Goal: Task Accomplishment & Management: Use online tool/utility

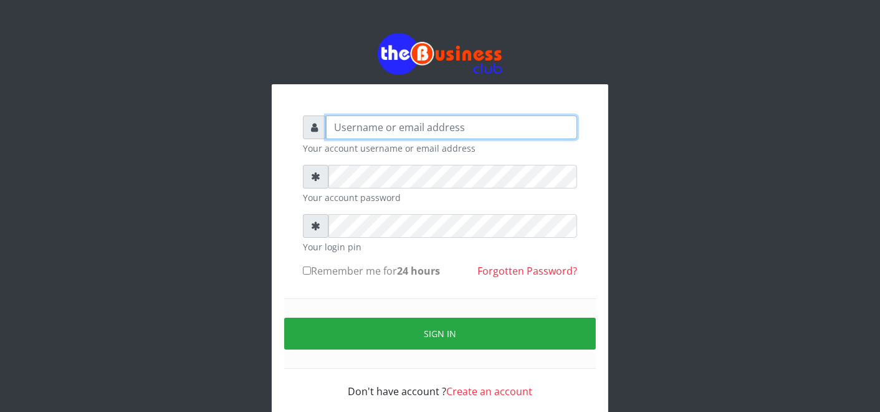
click at [487, 123] on input "text" at bounding box center [451, 127] width 251 height 24
type input "father"
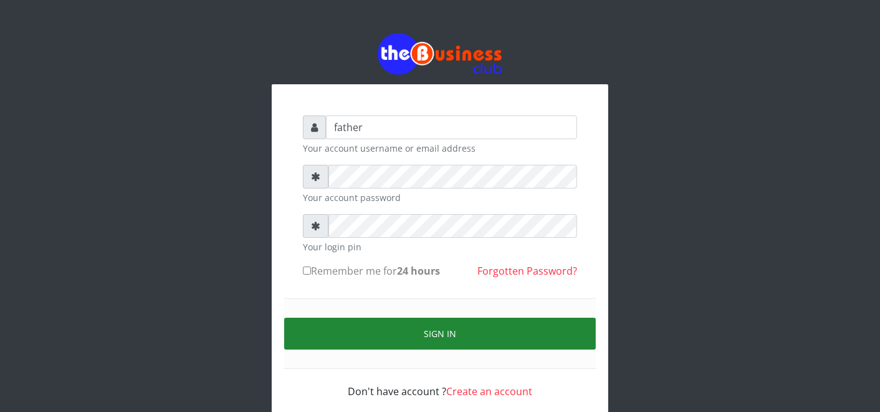
click at [460, 325] on button "Sign in" at bounding box center [440, 333] width 312 height 32
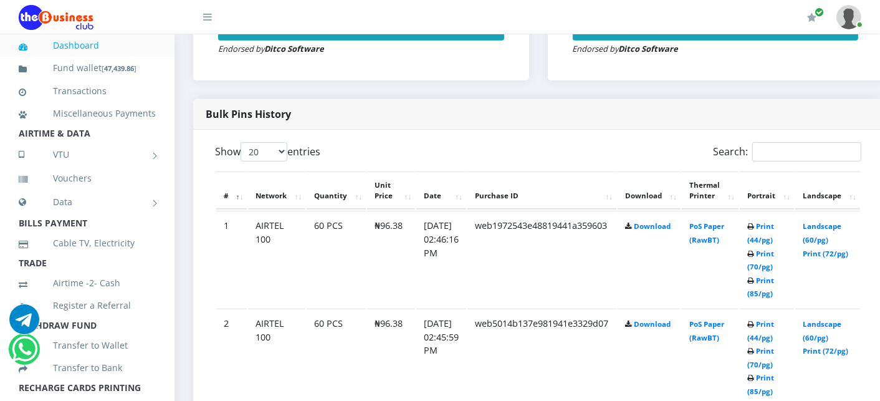
scroll to position [582, 0]
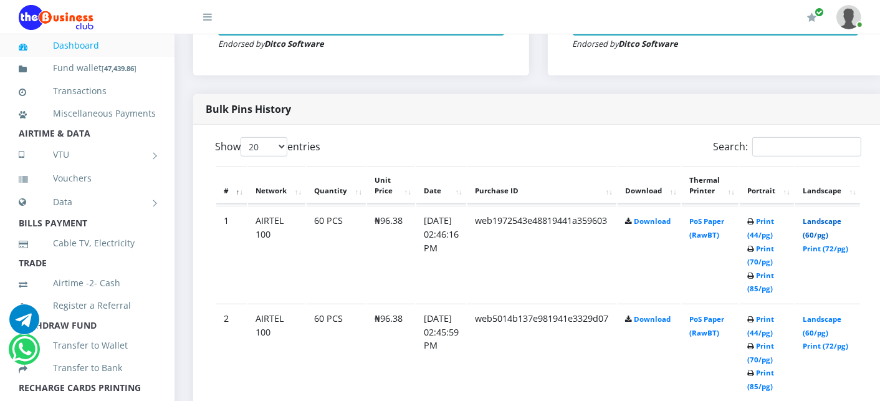
click at [842, 221] on link "Landscape (60/pg)" at bounding box center [822, 227] width 39 height 23
click at [837, 319] on link "Landscape (60/pg)" at bounding box center [822, 325] width 39 height 23
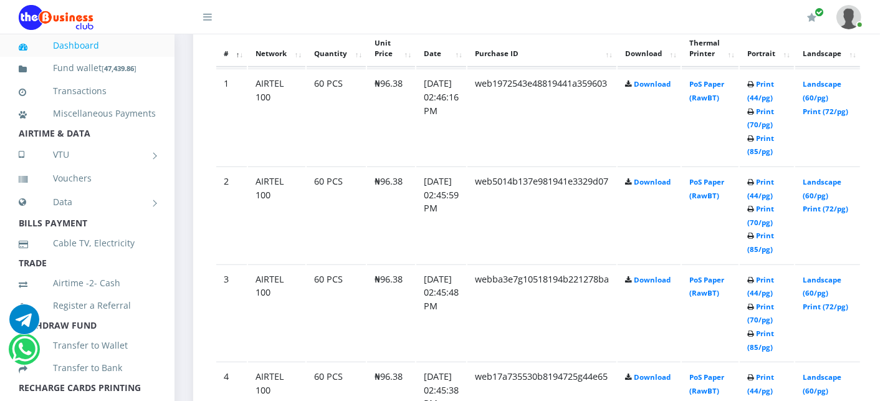
scroll to position [720, 0]
click at [842, 278] on link "Landscape (60/pg)" at bounding box center [822, 285] width 39 height 23
click at [842, 274] on link "Landscape (60/pg)" at bounding box center [822, 285] width 39 height 23
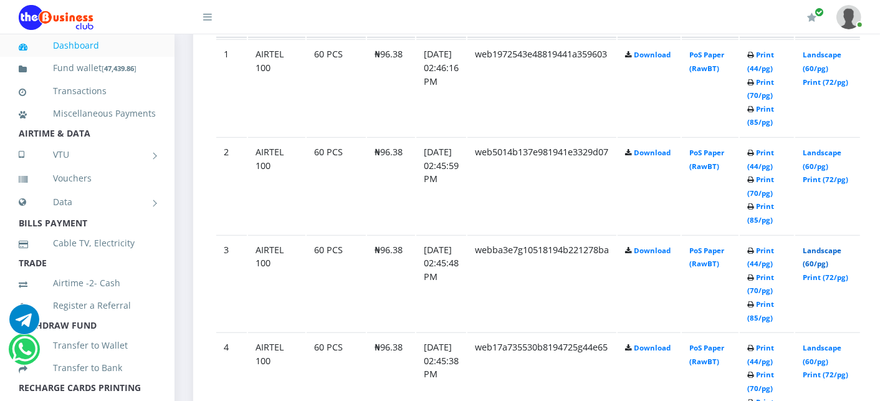
scroll to position [776, 0]
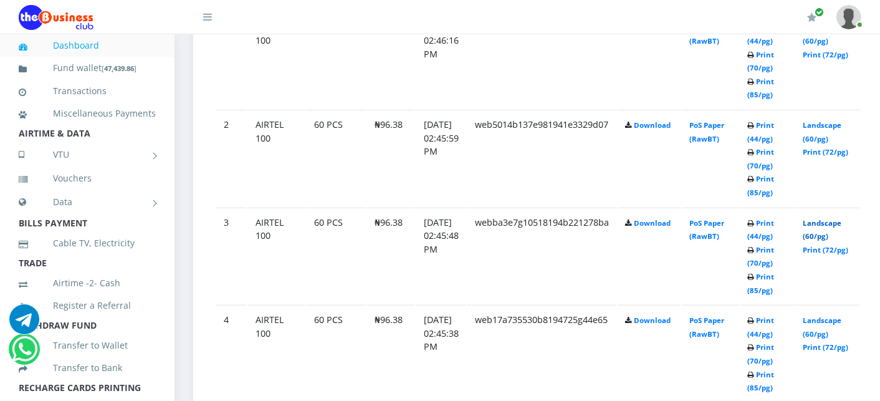
click at [825, 221] on link "Landscape (60/pg)" at bounding box center [822, 229] width 39 height 23
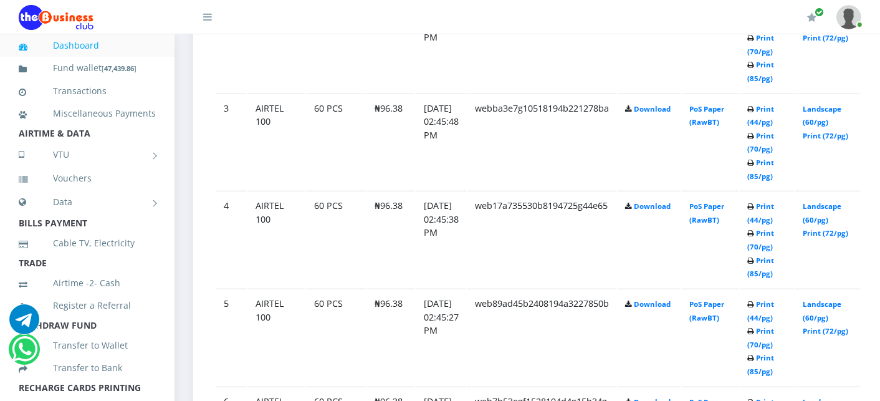
scroll to position [914, 0]
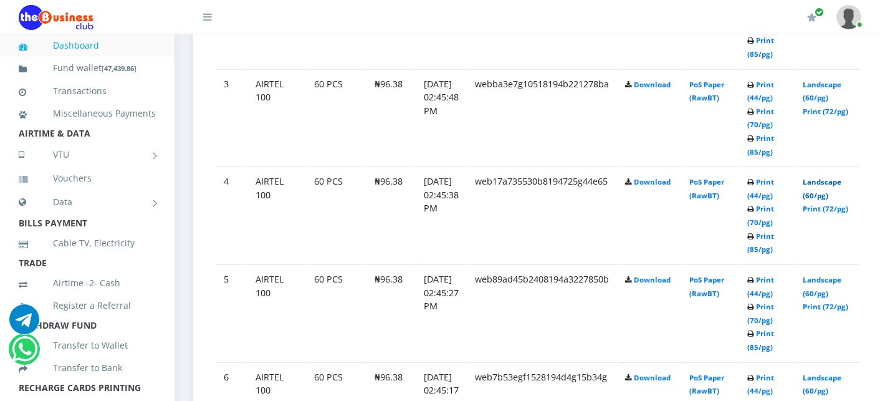
click at [840, 179] on link "Landscape (60/pg)" at bounding box center [822, 188] width 39 height 23
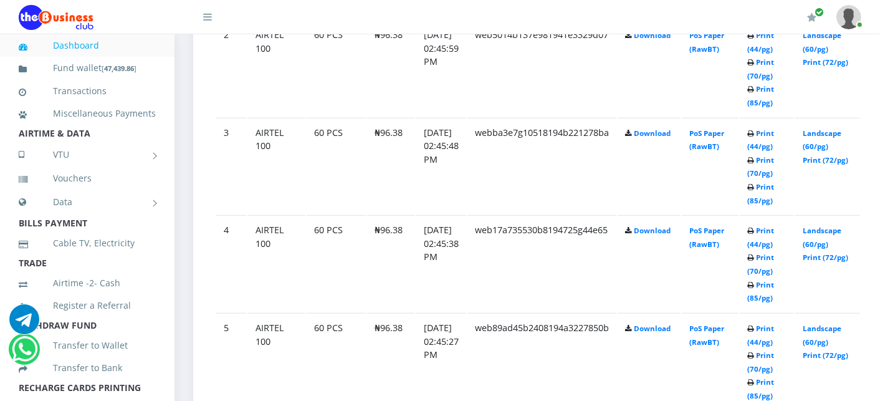
scroll to position [914, 0]
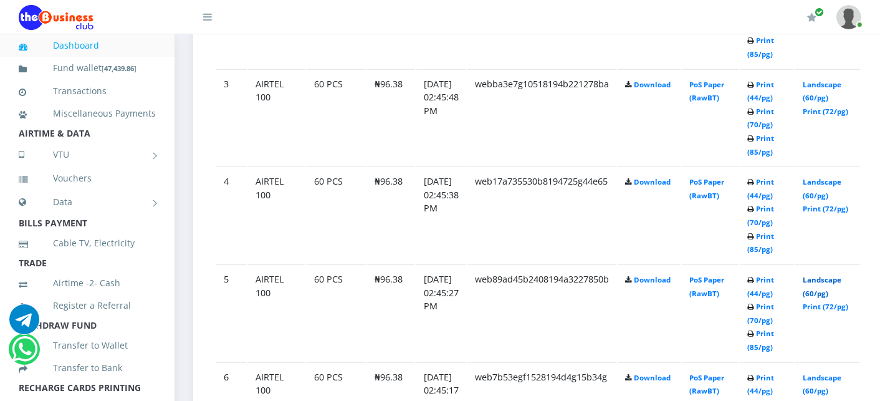
click at [842, 277] on link "Landscape (60/pg)" at bounding box center [822, 286] width 39 height 23
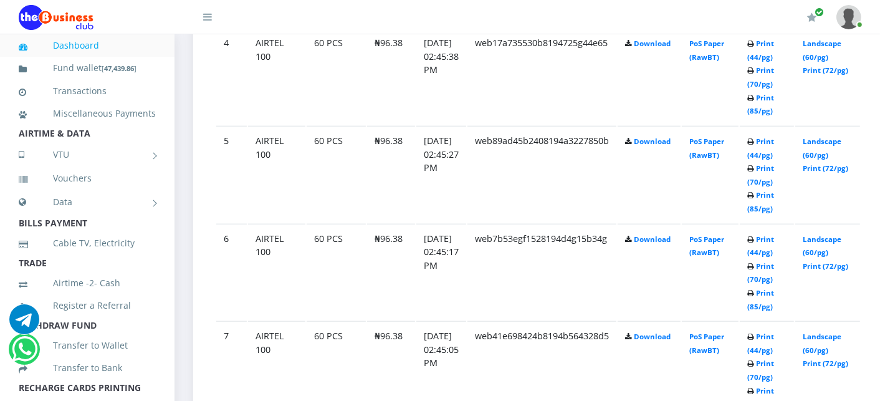
scroll to position [1081, 0]
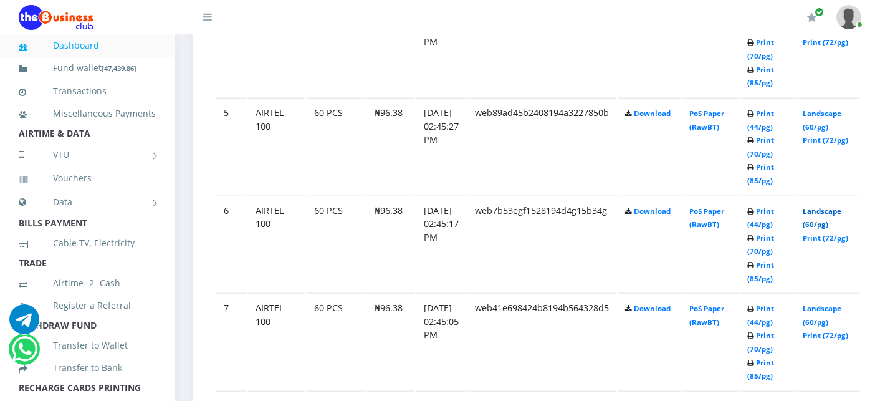
click at [842, 206] on link "Landscape (60/pg)" at bounding box center [822, 217] width 39 height 23
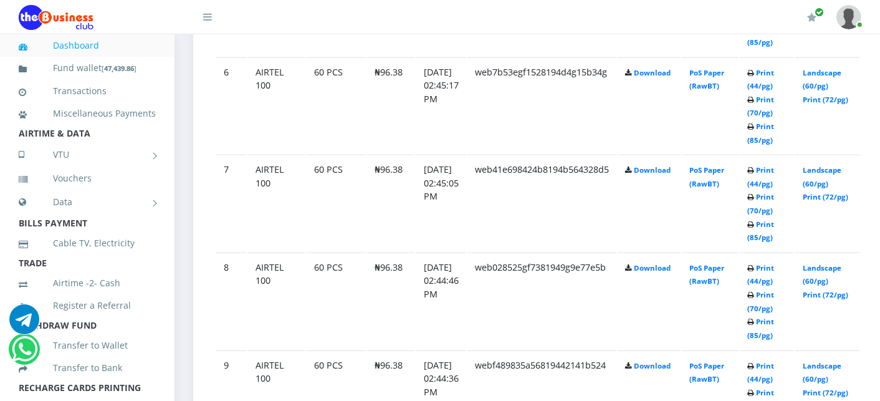
scroll to position [1247, 0]
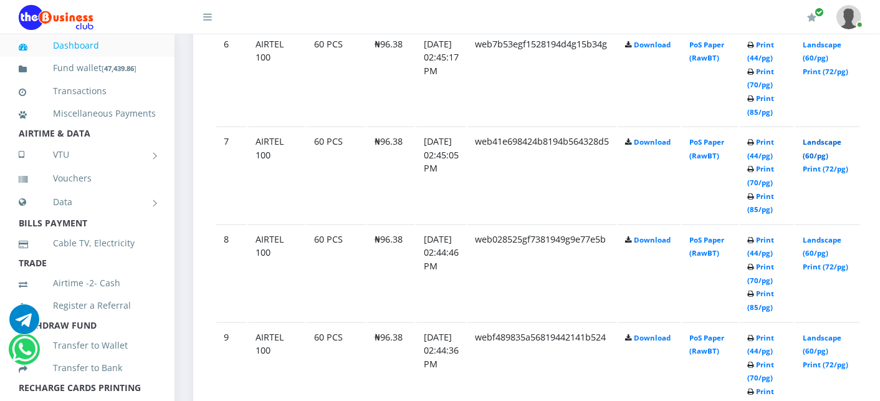
click at [842, 137] on link "Landscape (60/pg)" at bounding box center [822, 148] width 39 height 23
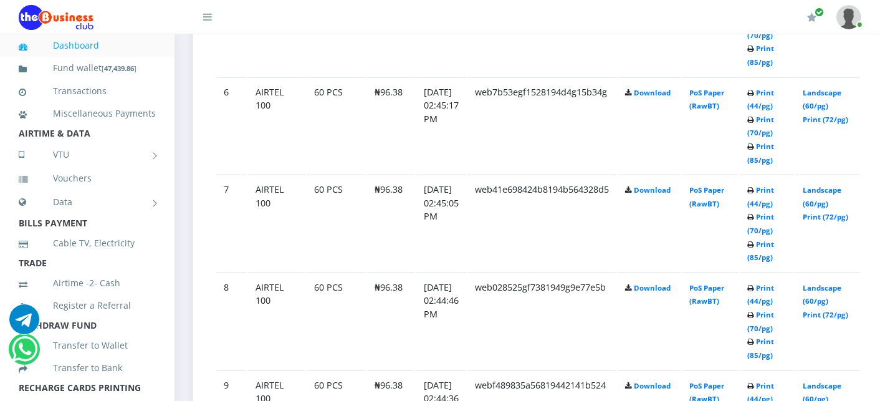
scroll to position [1247, 0]
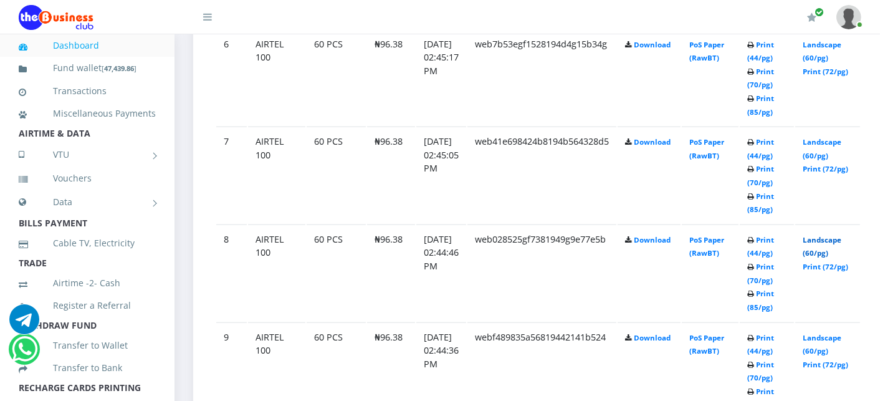
click at [842, 235] on link "Landscape (60/pg)" at bounding box center [822, 246] width 39 height 23
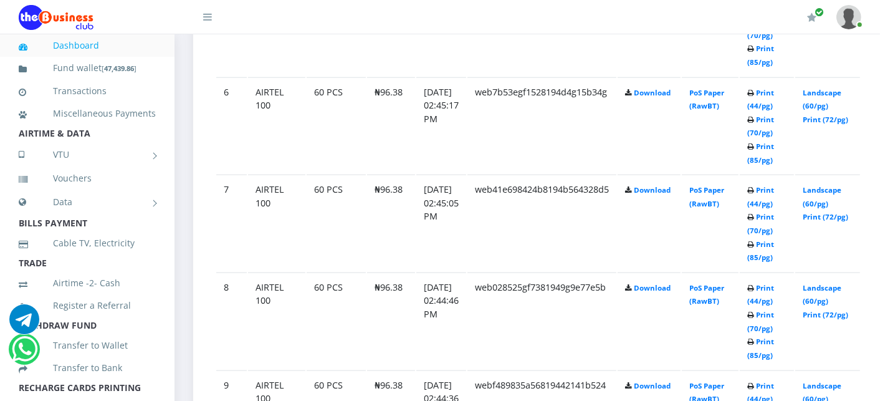
scroll to position [1247, 0]
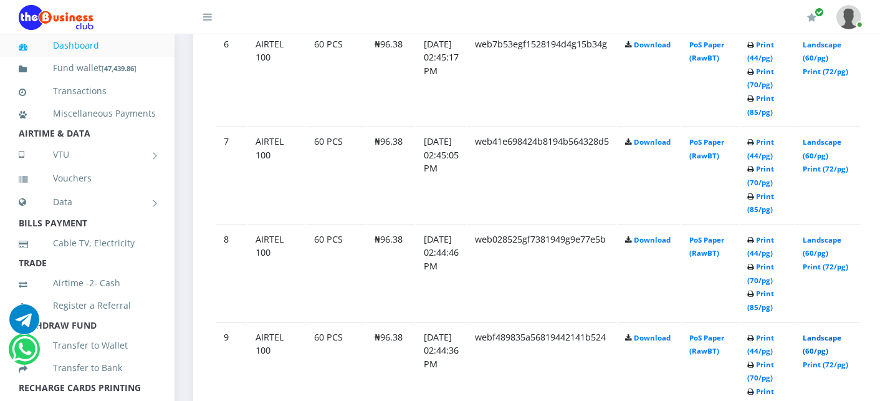
click at [833, 333] on link "Landscape (60/pg)" at bounding box center [822, 344] width 39 height 23
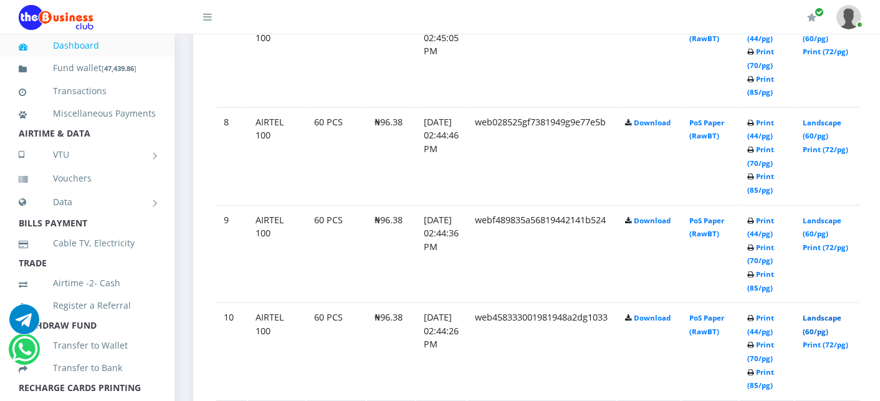
scroll to position [1413, 0]
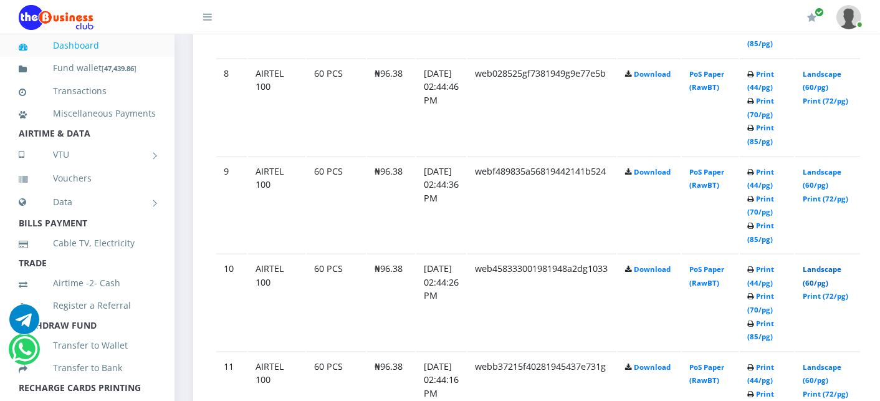
click at [832, 264] on link "Landscape (60/pg)" at bounding box center [822, 275] width 39 height 23
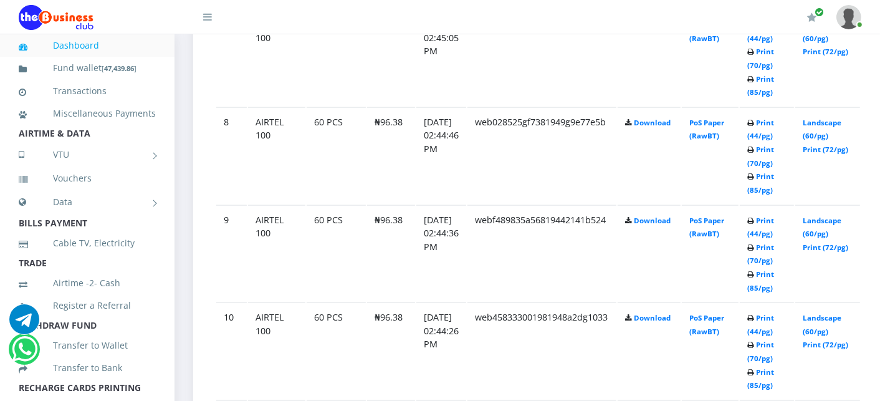
scroll to position [1413, 0]
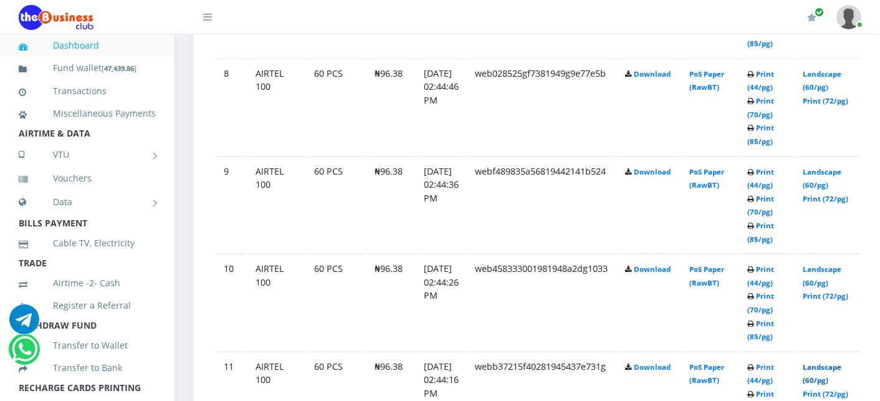
click at [839, 362] on link "Landscape (60/pg)" at bounding box center [822, 373] width 39 height 23
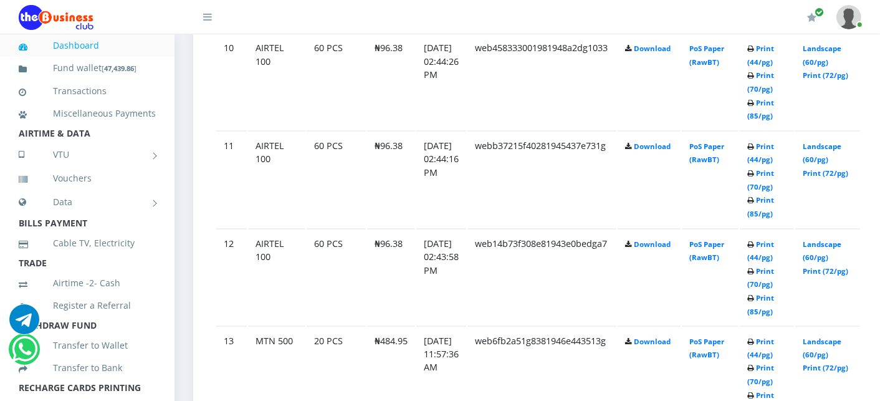
scroll to position [1635, 0]
click at [837, 228] on td "Landscape (60/pg) Print (72/pg)" at bounding box center [828, 276] width 65 height 97
click at [840, 238] on link "Landscape (60/pg)" at bounding box center [822, 249] width 39 height 23
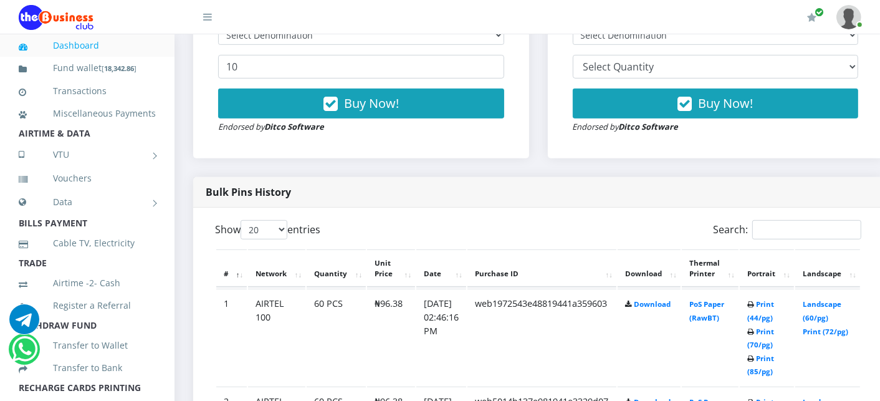
scroll to position [526, 0]
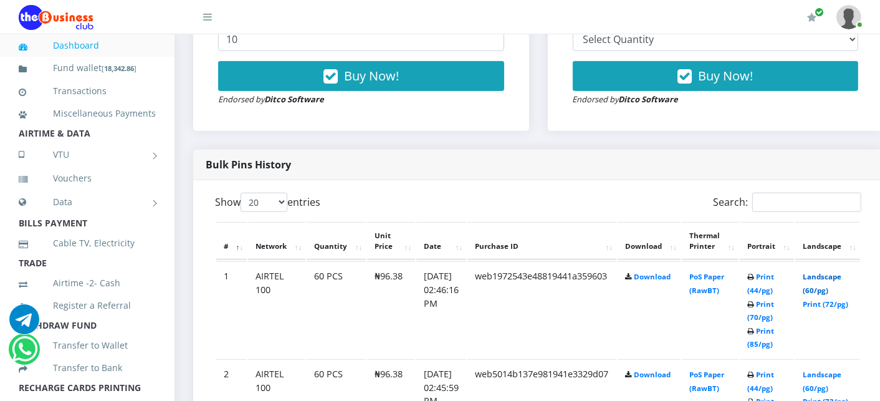
click at [842, 274] on link "Landscape (60/pg)" at bounding box center [822, 283] width 39 height 23
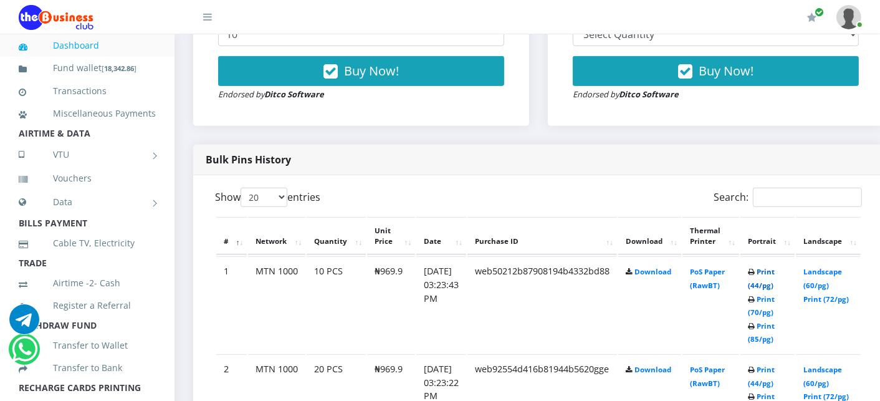
click at [775, 271] on link "Print (44/pg)" at bounding box center [761, 278] width 27 height 23
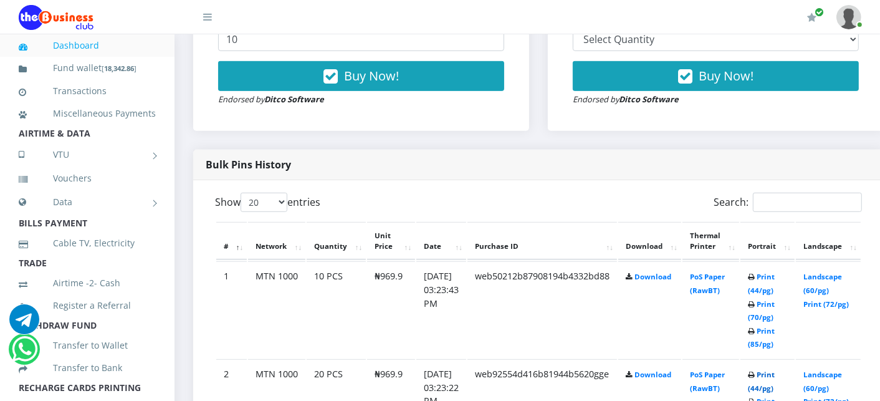
click at [775, 375] on link "Print (44/pg)" at bounding box center [761, 381] width 27 height 23
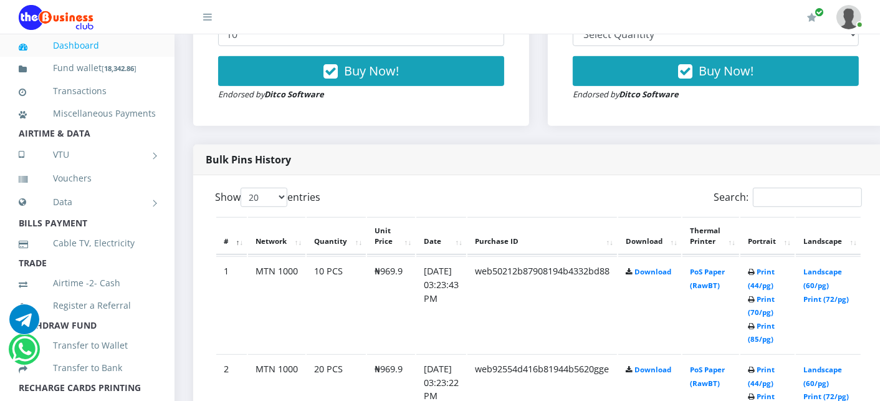
scroll to position [526, 0]
